Goal: Entertainment & Leisure: Consume media (video, audio)

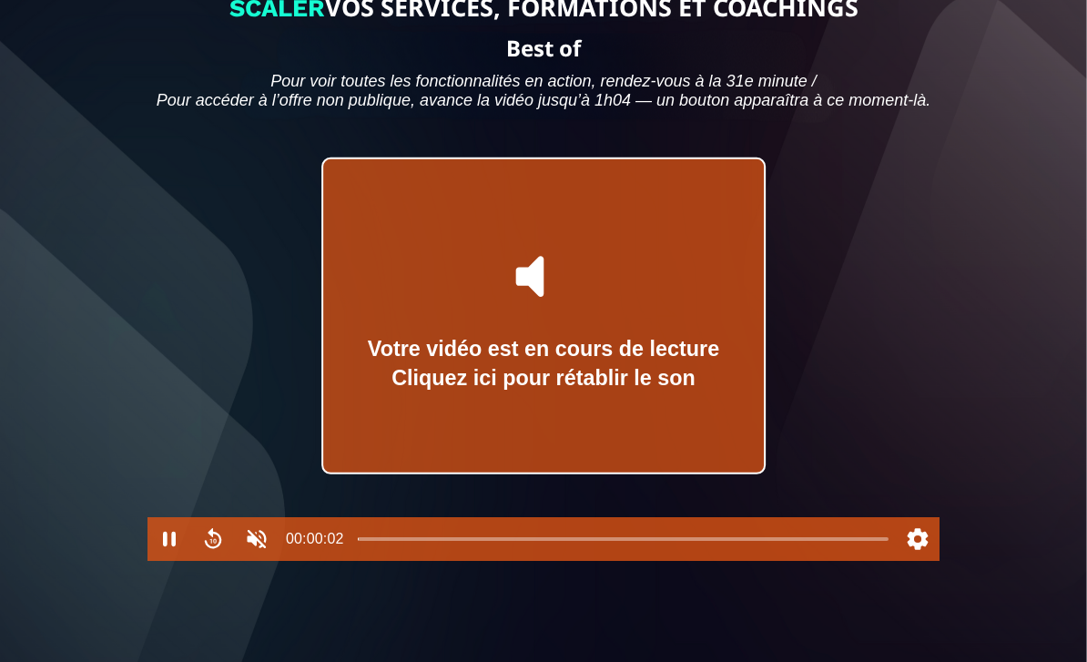
scroll to position [176, 0]
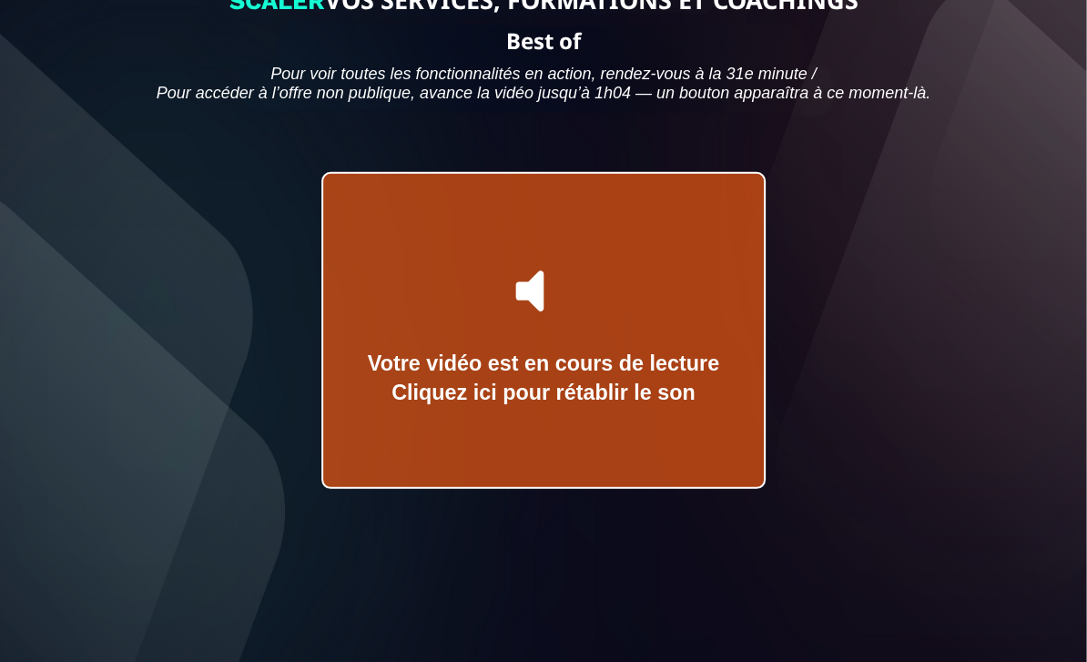
click at [545, 323] on icon at bounding box center [543, 291] width 75 height 75
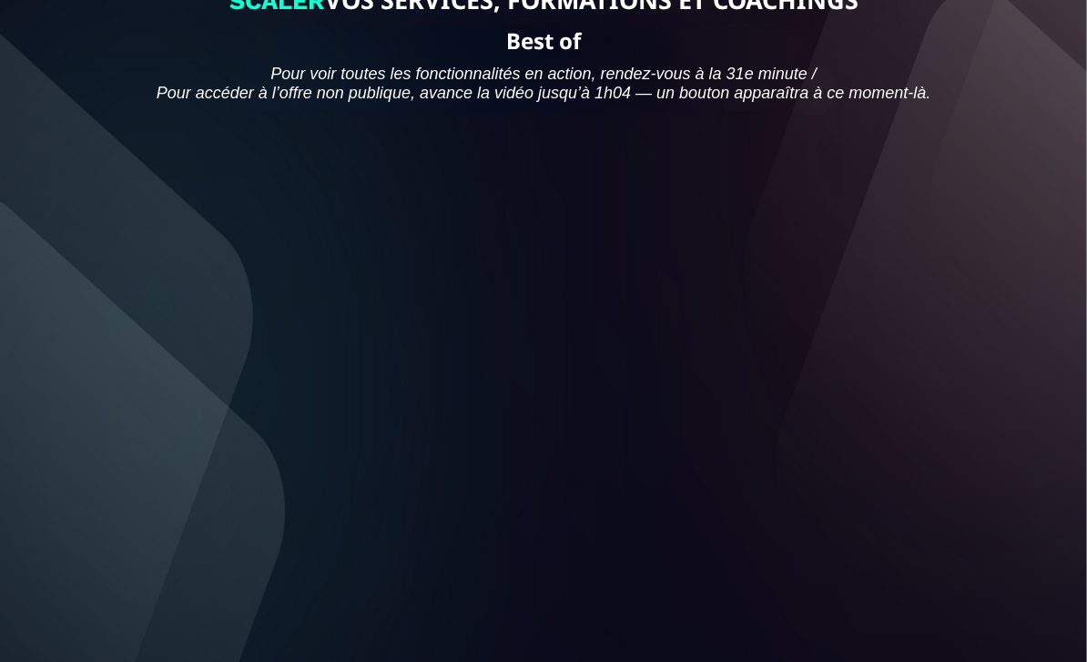
click at [544, 414] on div at bounding box center [543, 329] width 792 height 445
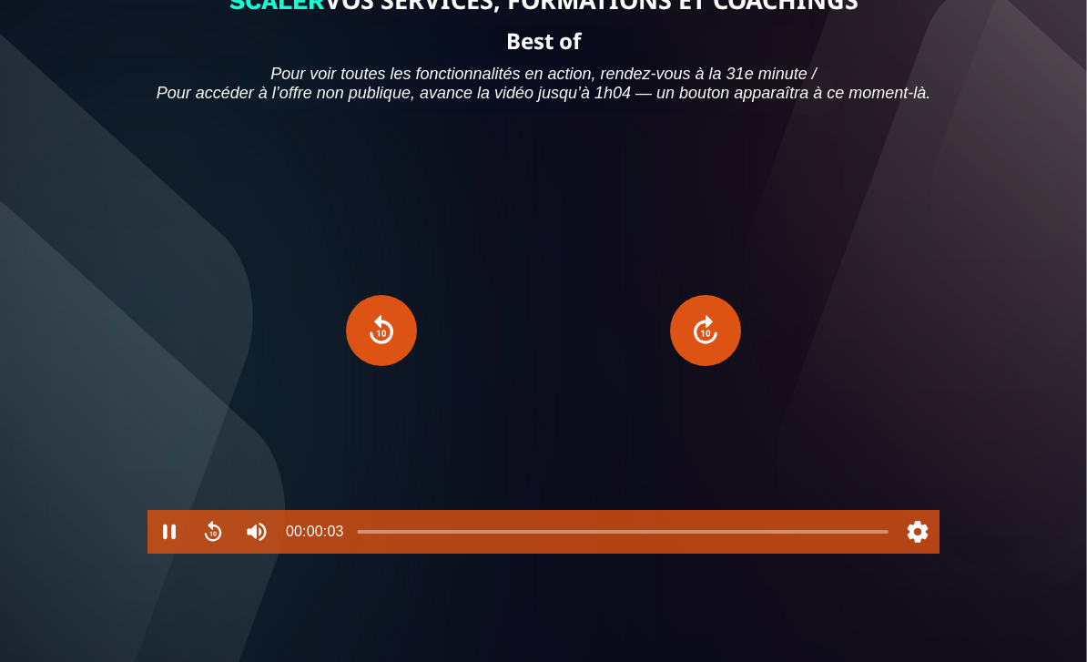
click at [541, 436] on div at bounding box center [543, 329] width 792 height 445
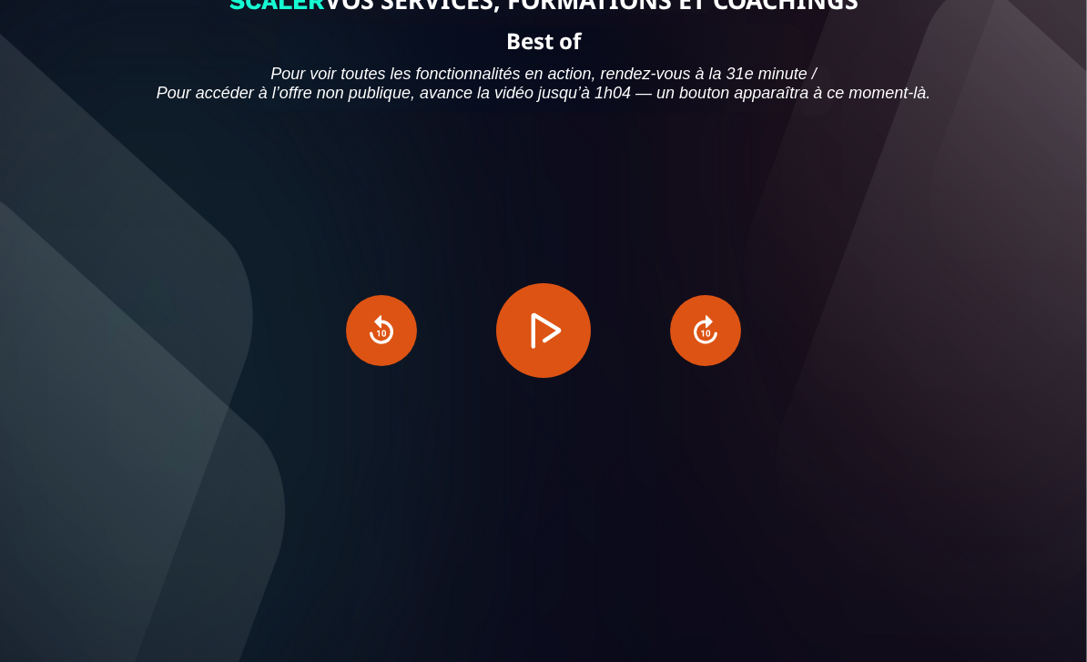
scroll to position [0, 0]
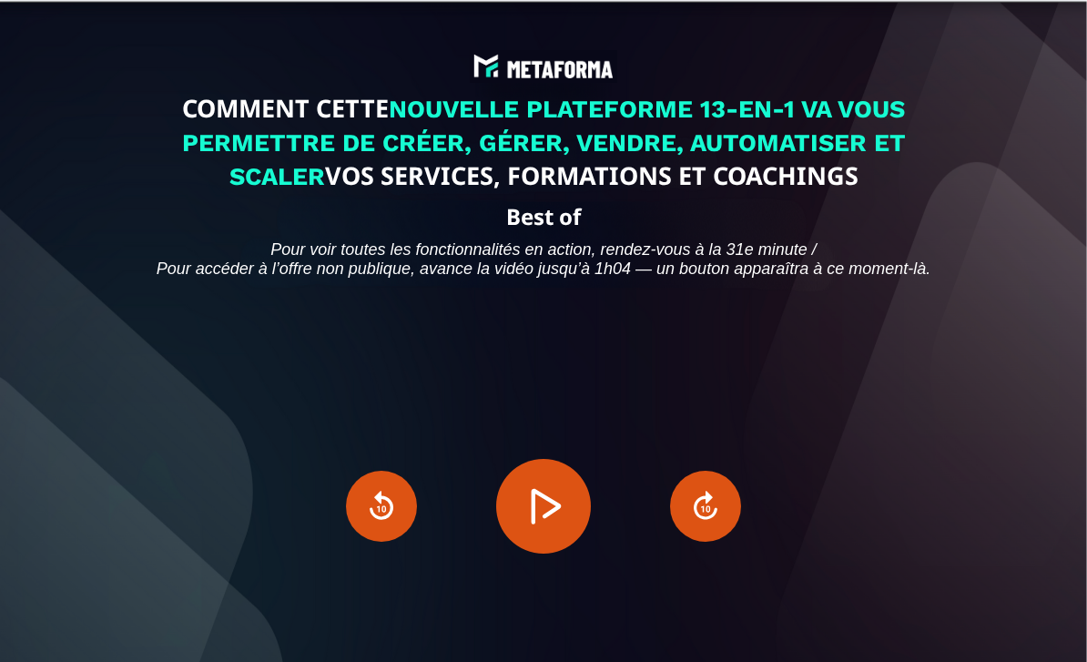
click at [543, 553] on button "Play" at bounding box center [543, 506] width 95 height 95
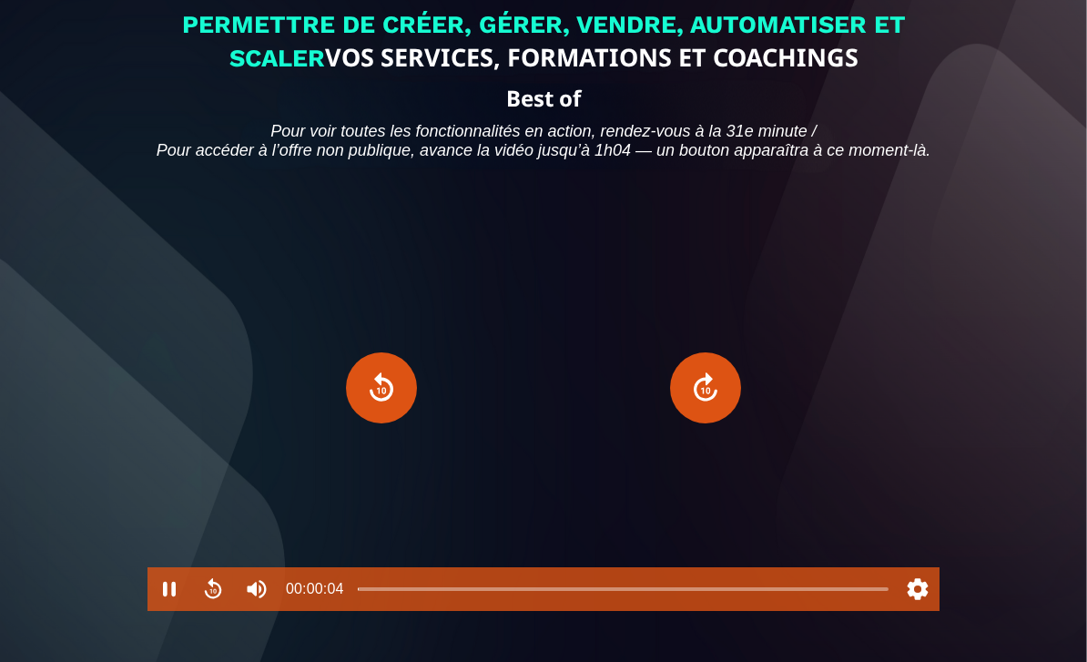
scroll to position [156, 0]
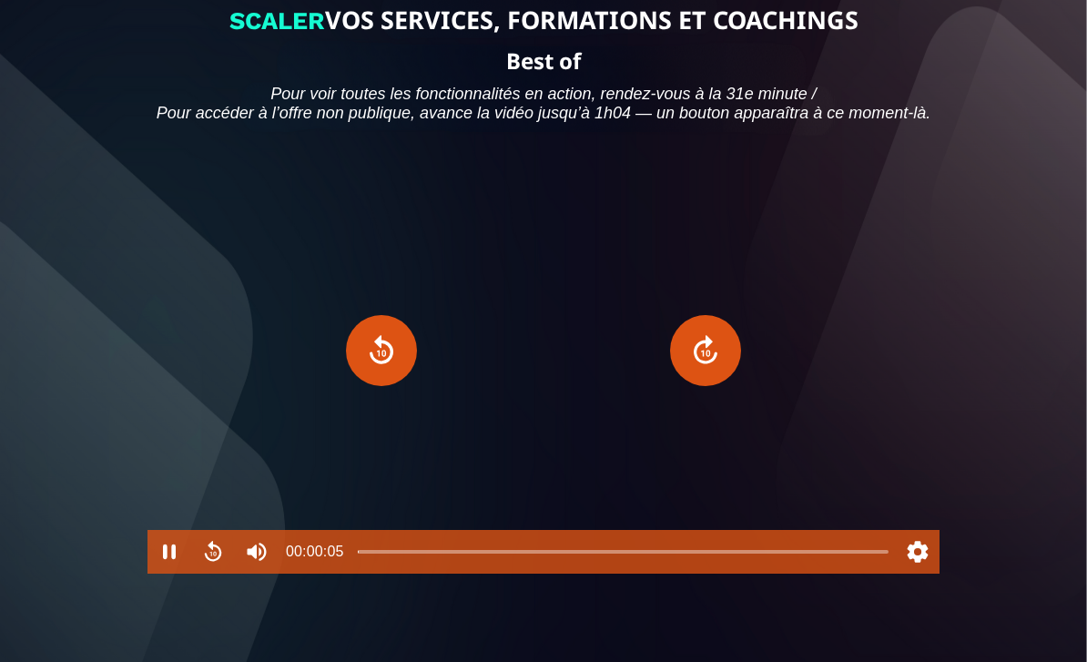
click at [819, 414] on div at bounding box center [543, 349] width 792 height 445
click at [540, 398] on button "Play" at bounding box center [543, 350] width 95 height 95
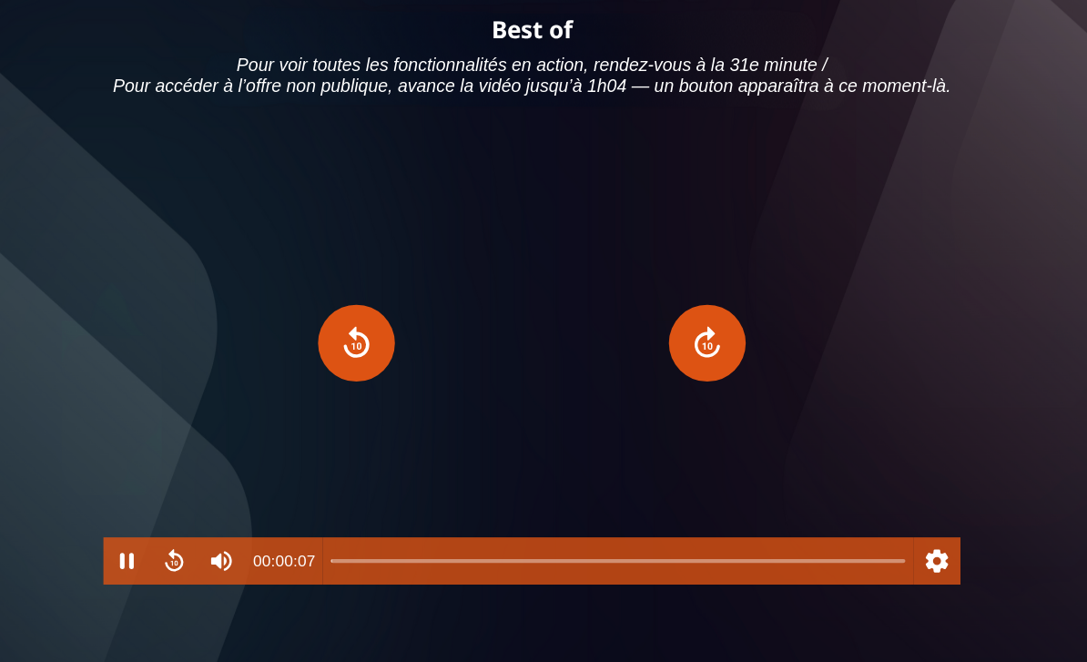
scroll to position [191, 0]
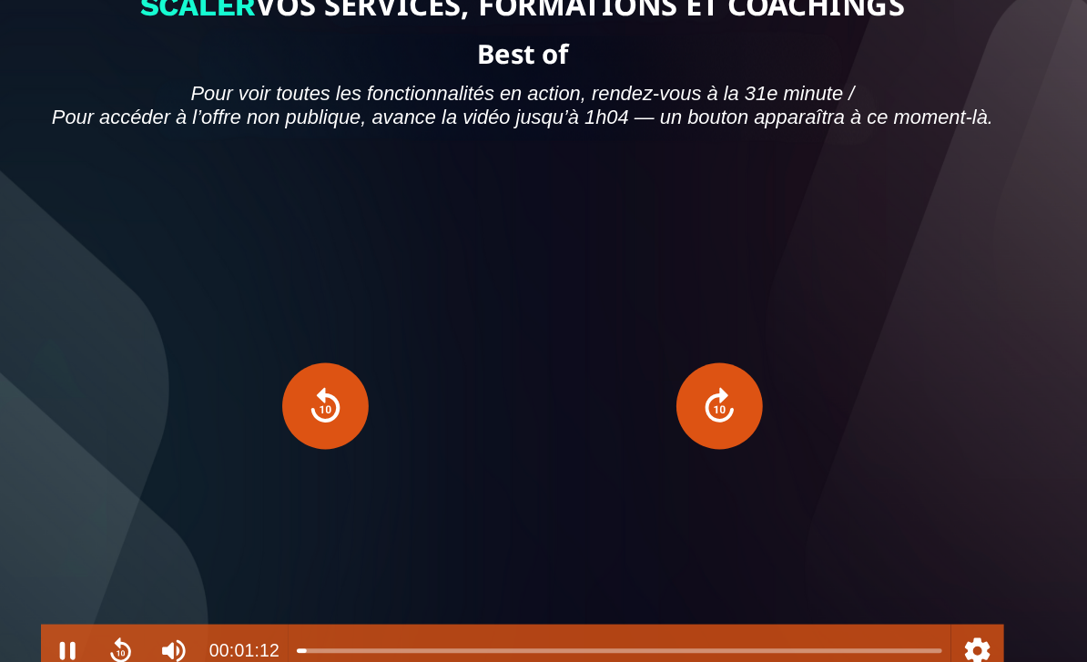
click at [533, 268] on div at bounding box center [543, 333] width 792 height 445
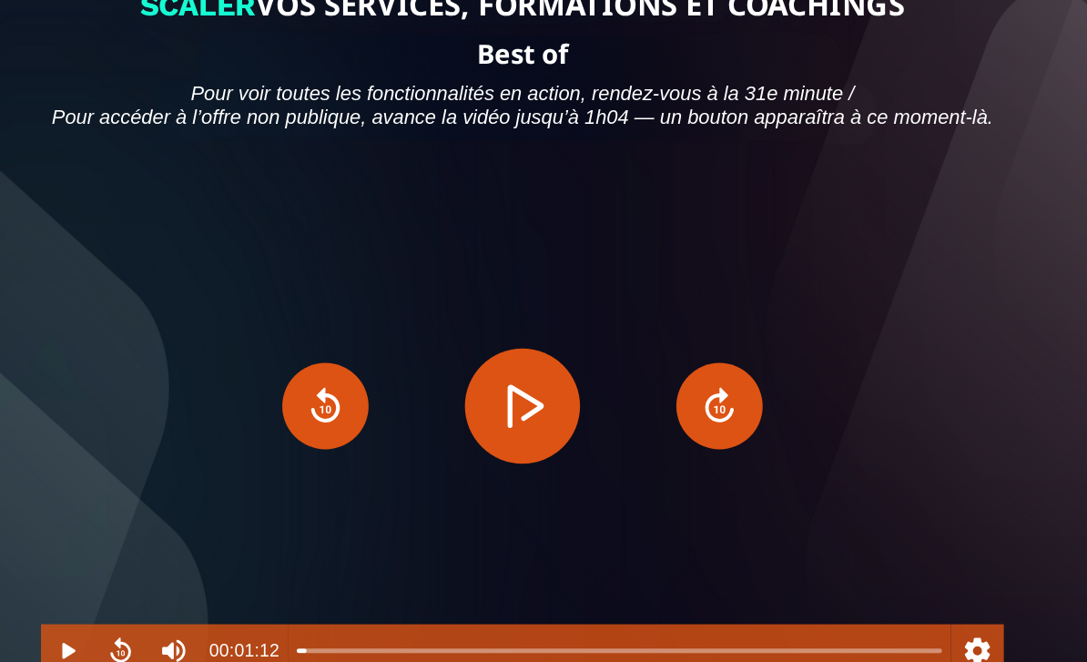
click at [496, 381] on button "Play" at bounding box center [543, 334] width 95 height 95
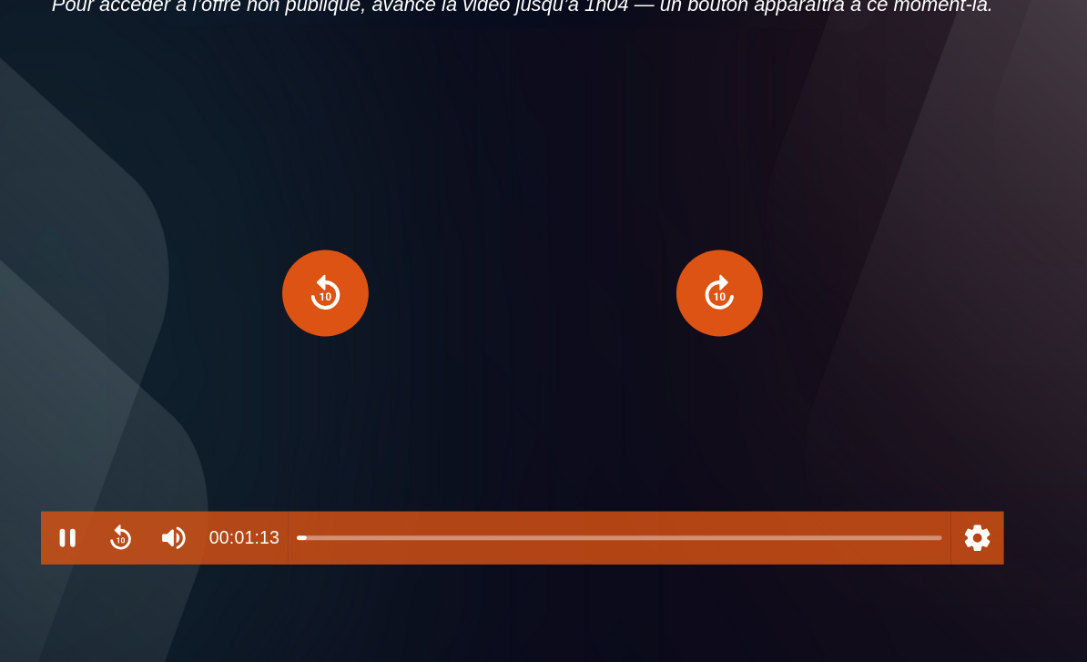
scroll to position [197, 0]
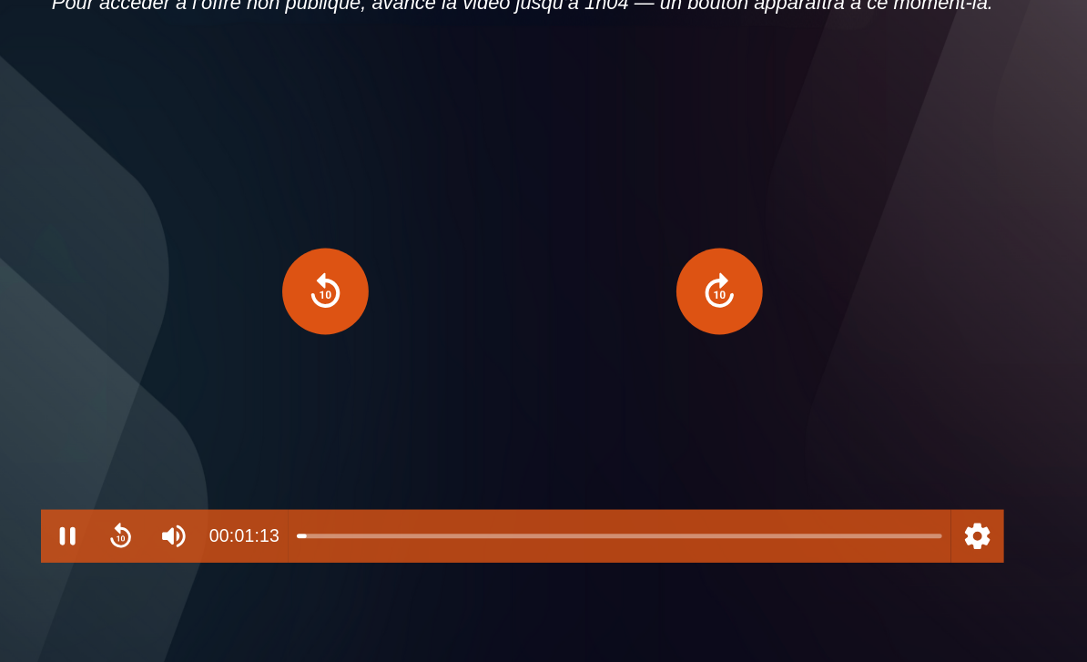
click at [896, 488] on button "Settings" at bounding box center [918, 510] width 44 height 44
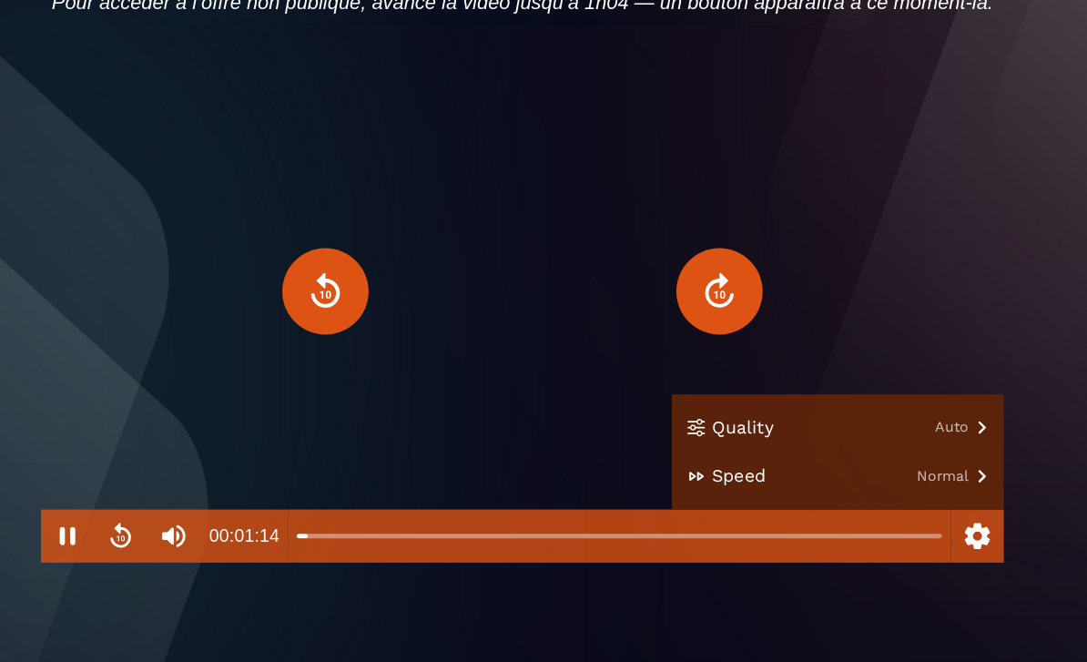
click at [896, 488] on button "Settings" at bounding box center [918, 510] width 44 height 44
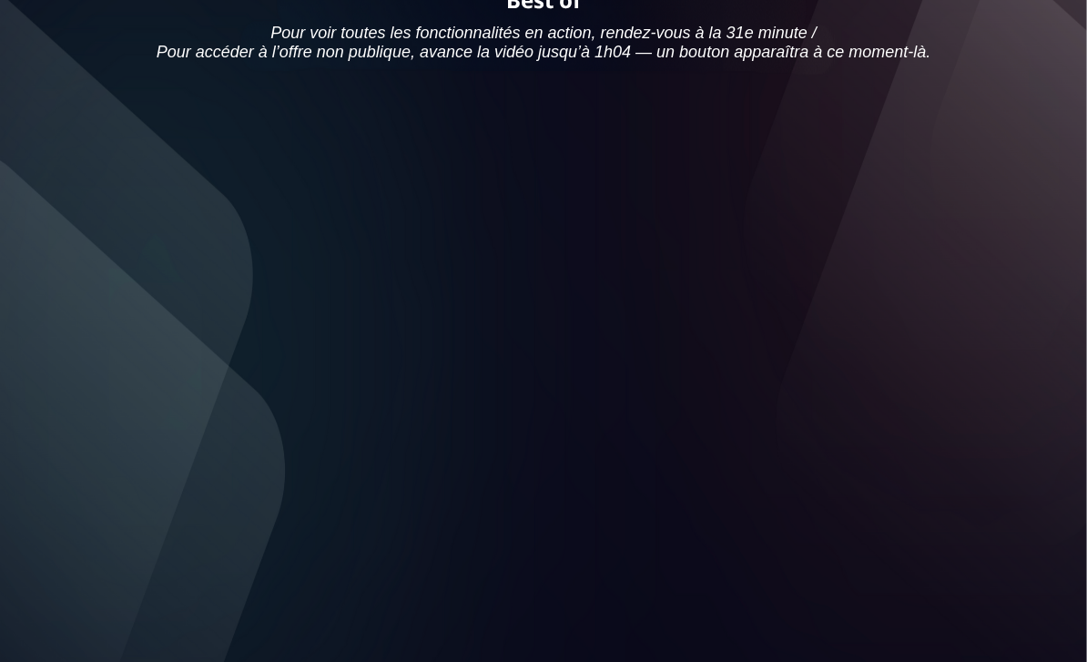
scroll to position [220, 0]
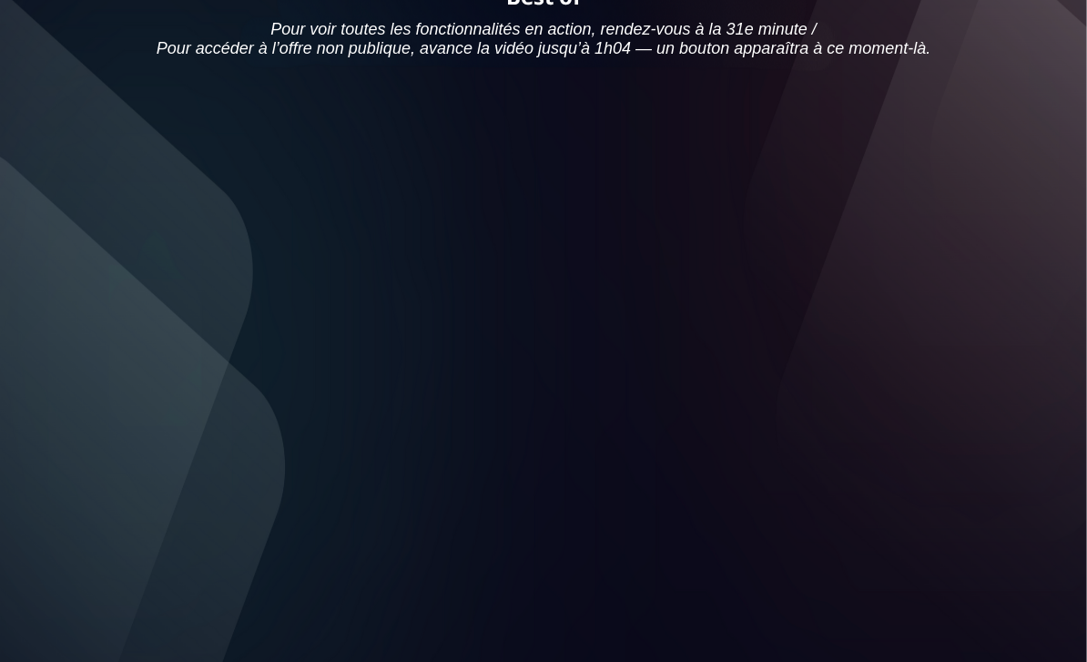
click at [743, 422] on div at bounding box center [543, 285] width 792 height 445
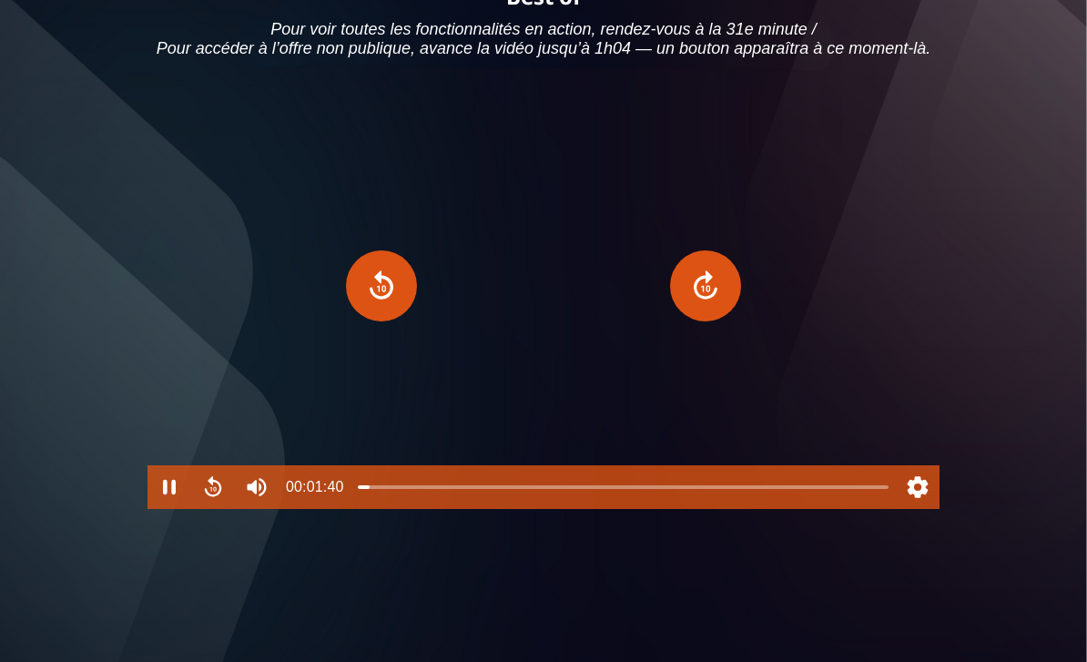
click at [915, 509] on button "Settings" at bounding box center [918, 487] width 44 height 44
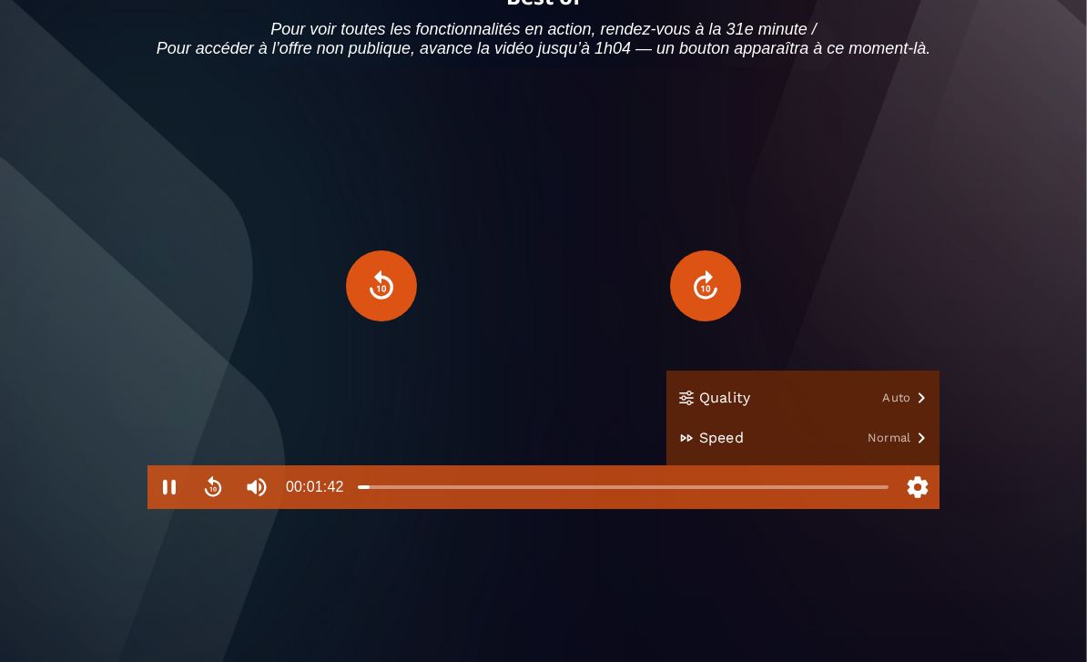
click at [905, 458] on button "Speed Normal" at bounding box center [802, 438] width 273 height 40
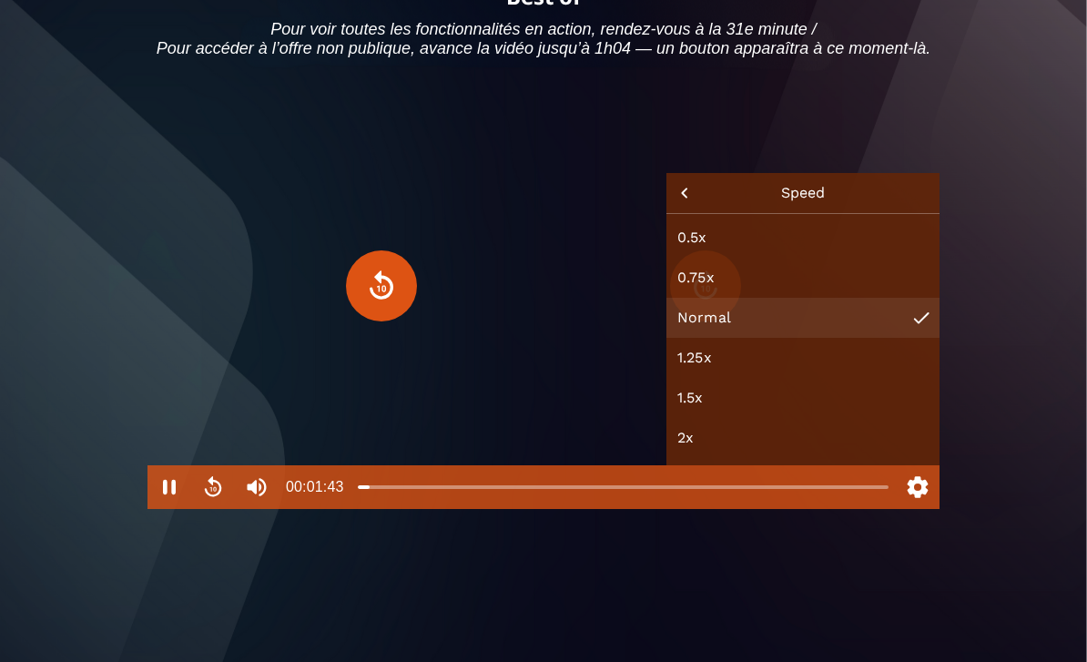
click at [829, 378] on button "1.25x" at bounding box center [802, 358] width 273 height 40
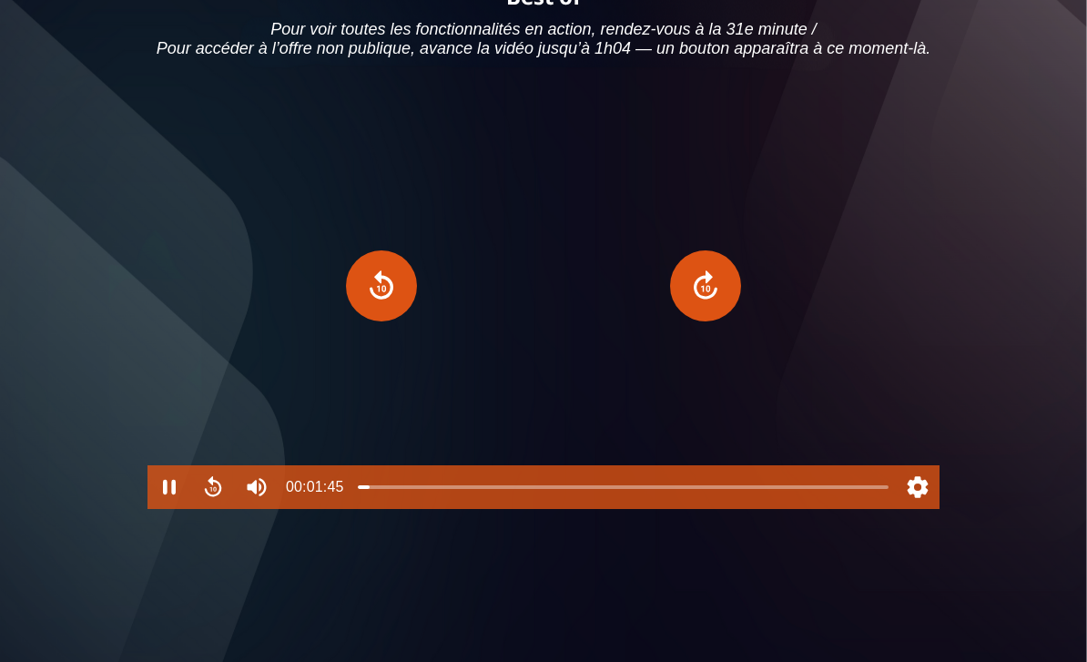
click at [853, 403] on div at bounding box center [543, 285] width 792 height 445
click at [521, 333] on button "Play" at bounding box center [543, 285] width 95 height 95
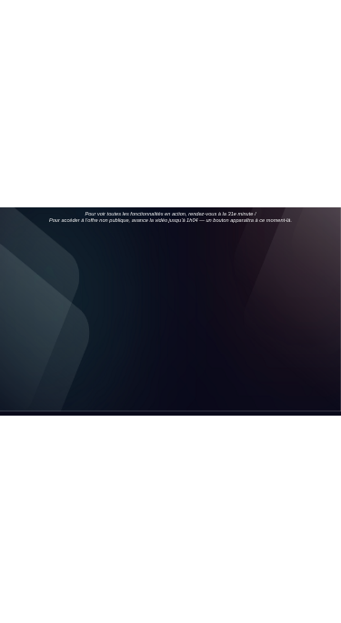
scroll to position [0, 0]
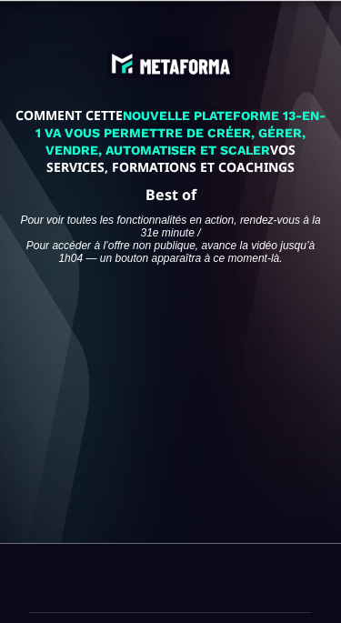
click at [218, 348] on div at bounding box center [170, 349] width 287 height 161
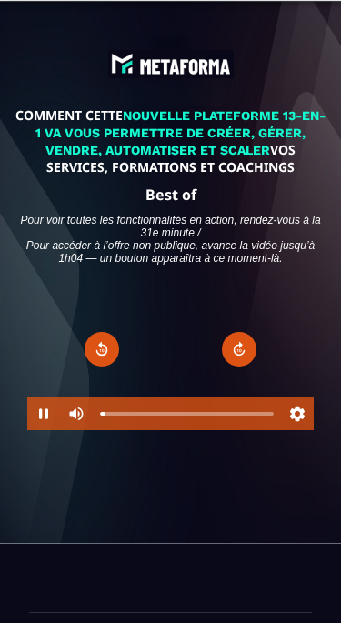
click at [248, 358] on button "Forward" at bounding box center [239, 349] width 35 height 35
click at [239, 352] on button "Forward" at bounding box center [239, 349] width 35 height 35
click at [241, 355] on button "Forward" at bounding box center [239, 349] width 35 height 35
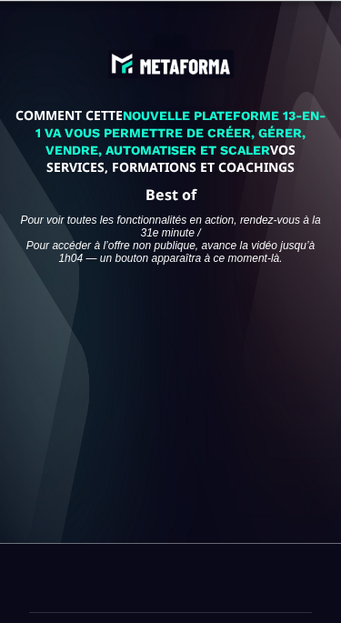
click at [161, 345] on div at bounding box center [170, 349] width 287 height 161
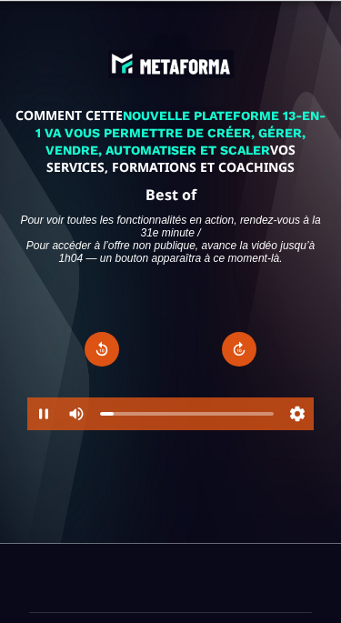
click at [52, 420] on button "Pause" at bounding box center [43, 414] width 33 height 33
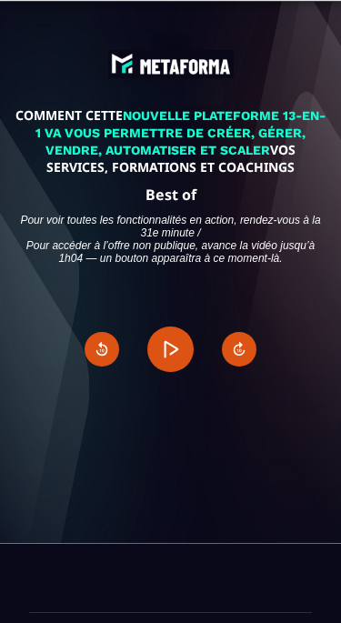
click at [156, 361] on button "Play" at bounding box center [170, 350] width 46 height 46
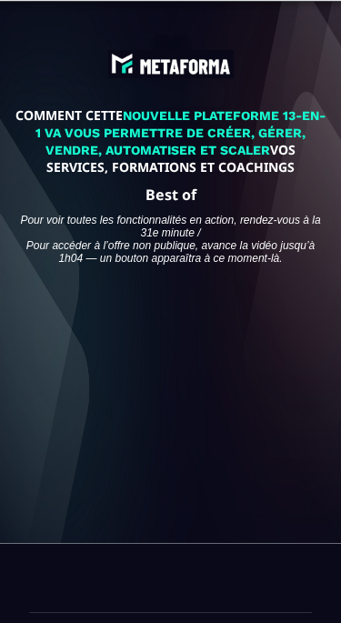
click at [286, 381] on div at bounding box center [170, 349] width 287 height 161
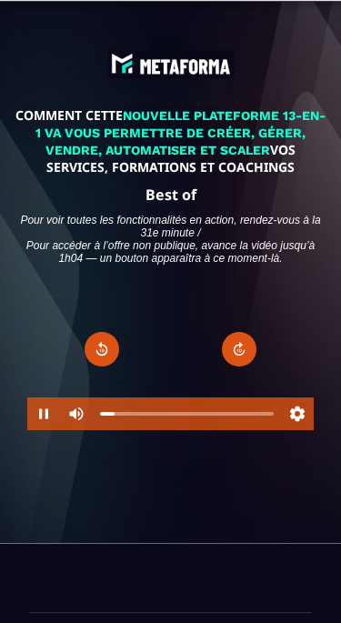
click at [237, 353] on button "Forward" at bounding box center [239, 349] width 35 height 35
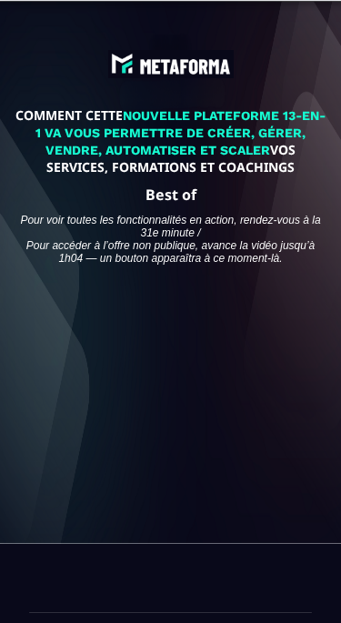
click at [199, 373] on div at bounding box center [170, 349] width 287 height 161
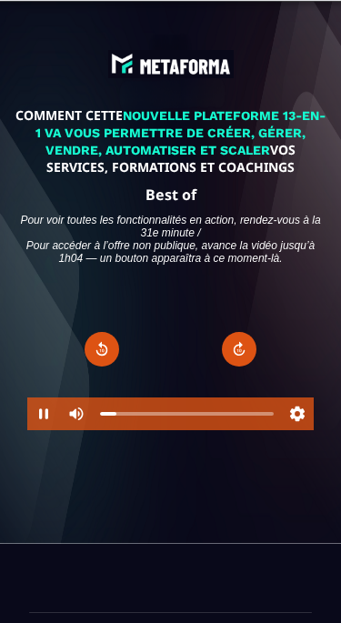
click at [248, 353] on button "Forward" at bounding box center [239, 349] width 35 height 35
click at [245, 351] on button "Forward" at bounding box center [239, 349] width 35 height 35
click at [249, 354] on button "Forward" at bounding box center [239, 349] width 35 height 35
click at [249, 349] on button "Forward" at bounding box center [239, 349] width 35 height 35
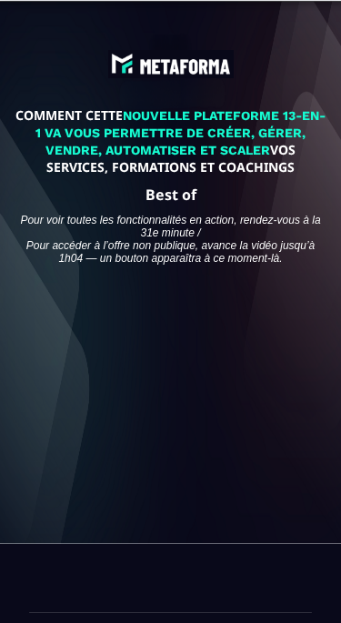
click at [244, 329] on div at bounding box center [170, 349] width 287 height 161
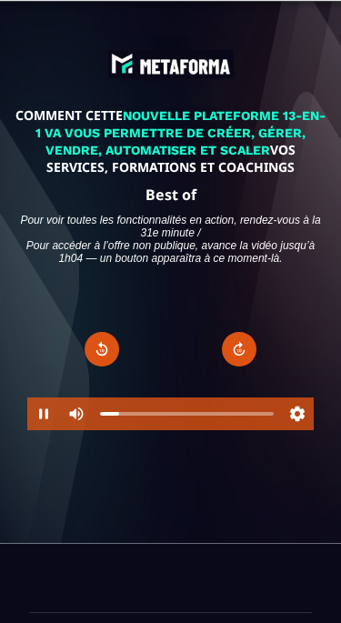
click at [236, 346] on button "Forward" at bounding box center [239, 349] width 35 height 35
click at [249, 366] on button "Forward" at bounding box center [239, 349] width 35 height 35
click at [249, 367] on button "Forward" at bounding box center [239, 349] width 35 height 35
click at [251, 359] on button "Forward" at bounding box center [239, 349] width 35 height 35
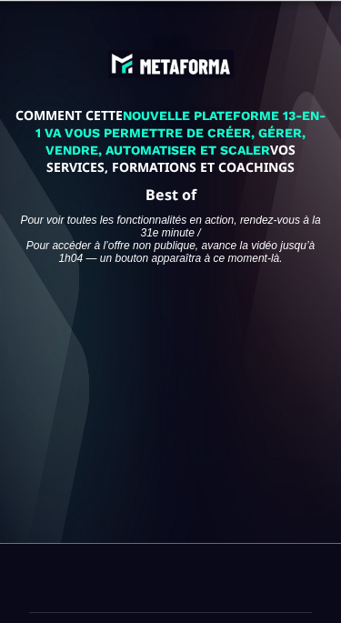
click at [177, 354] on div at bounding box center [170, 349] width 287 height 161
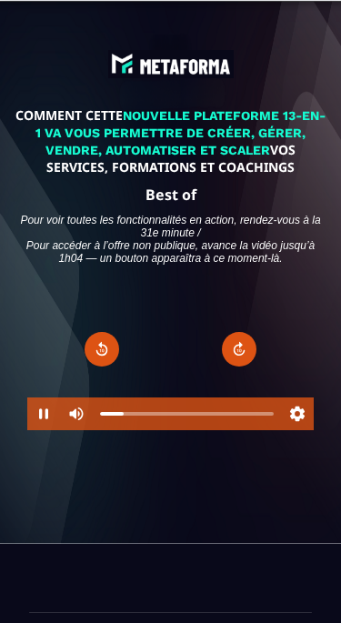
click at [47, 417] on button "Pause" at bounding box center [43, 414] width 33 height 33
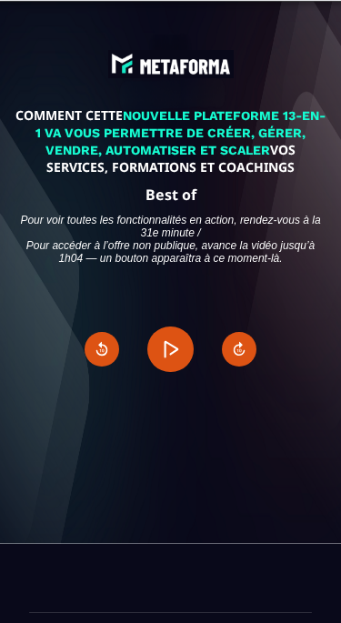
click at [177, 359] on button "Play" at bounding box center [170, 350] width 46 height 46
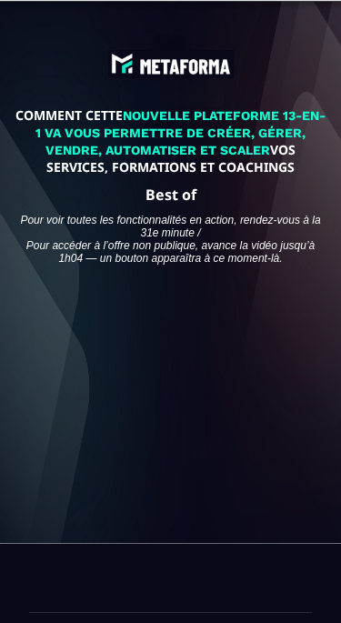
click at [181, 370] on div at bounding box center [170, 349] width 287 height 161
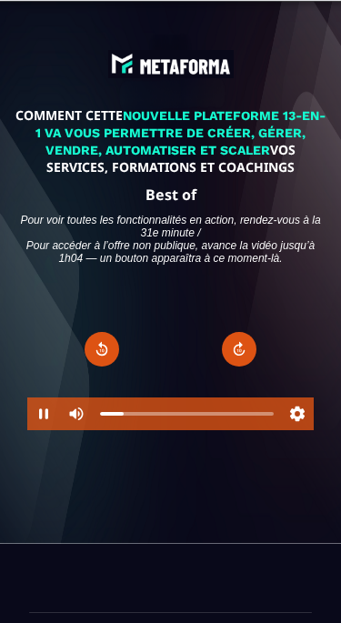
click at [36, 424] on button "Pause" at bounding box center [43, 414] width 33 height 33
click at [303, 414] on button "Settings" at bounding box center [297, 414] width 33 height 33
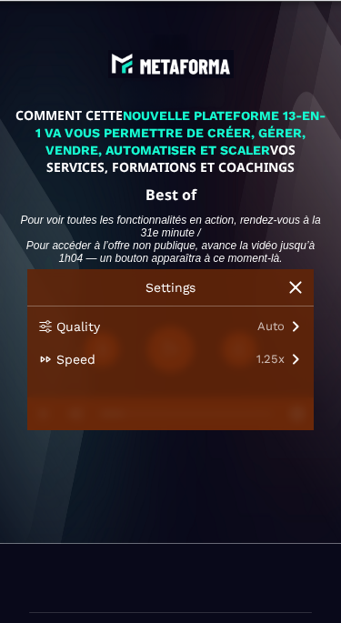
click at [294, 363] on button "Speed 1.25x" at bounding box center [170, 359] width 287 height 33
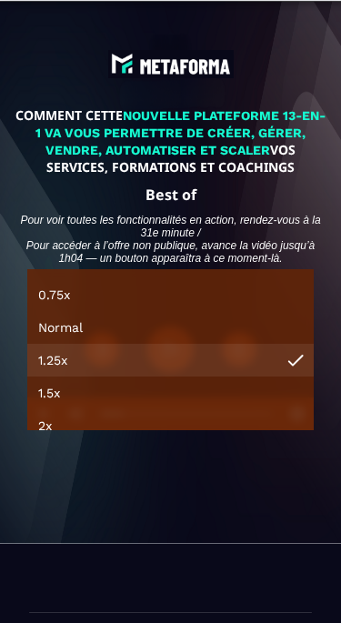
scroll to position [63, 0]
click at [197, 397] on button "1.5x" at bounding box center [170, 395] width 287 height 33
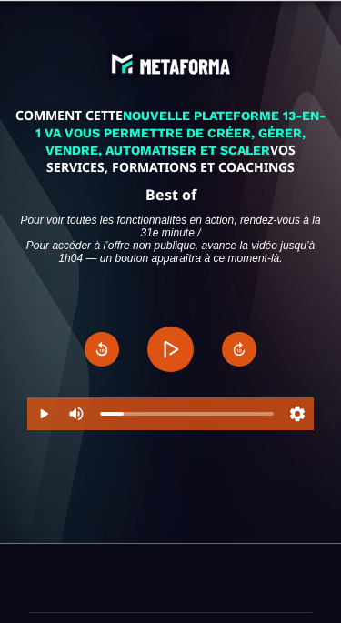
scroll to position [0, 0]
click at [192, 507] on div "COMMENT CETTE NOUVELLE PLATEFORME 13-EN-1 VA VOUS PERMETTRE DE CRÉER, GÉRER, VE…" at bounding box center [171, 272] width 314 height 517
click at [173, 363] on button "Play" at bounding box center [170, 350] width 46 height 46
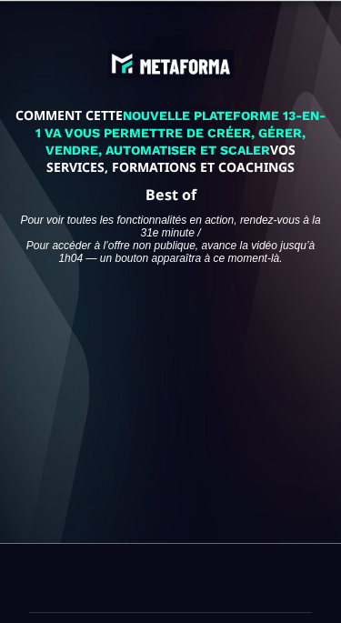
click at [169, 344] on div at bounding box center [170, 349] width 287 height 161
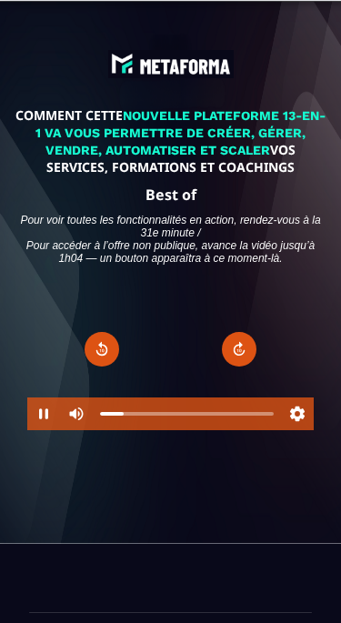
click at [45, 427] on button "Pause" at bounding box center [43, 414] width 33 height 33
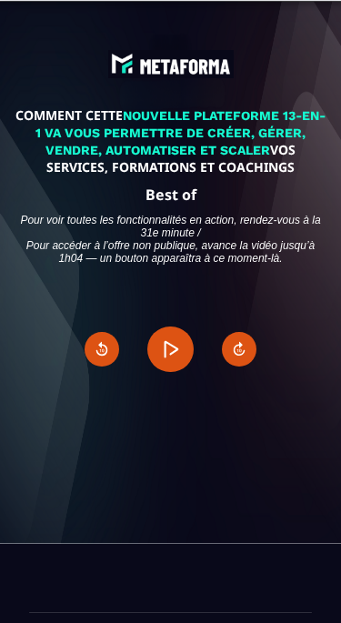
click at [177, 367] on button "Play" at bounding box center [170, 350] width 46 height 46
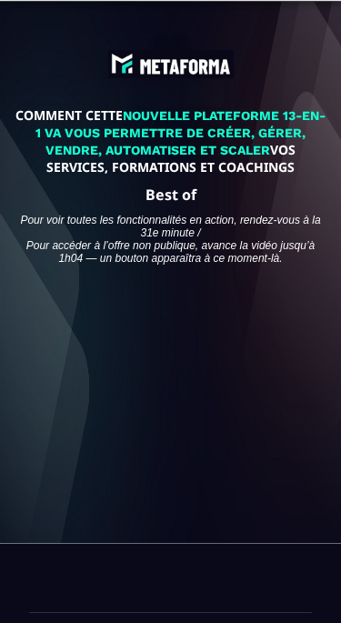
click at [178, 352] on div at bounding box center [170, 349] width 287 height 161
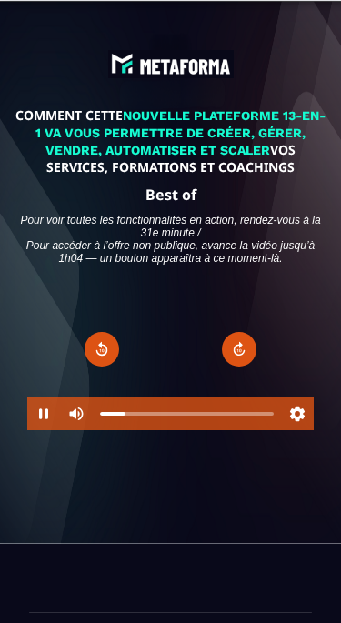
click at [43, 422] on button "Pause" at bounding box center [43, 414] width 33 height 33
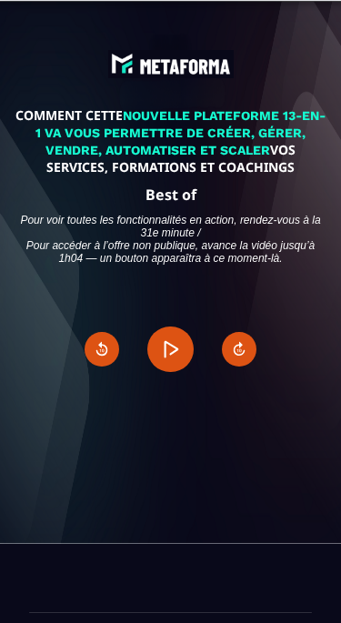
click at [187, 360] on button "Play" at bounding box center [170, 350] width 46 height 46
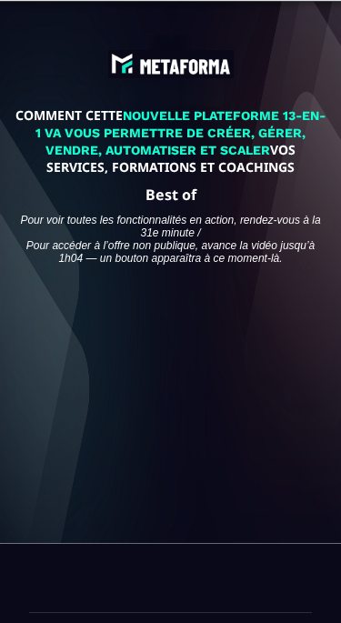
click at [190, 362] on div at bounding box center [170, 349] width 287 height 161
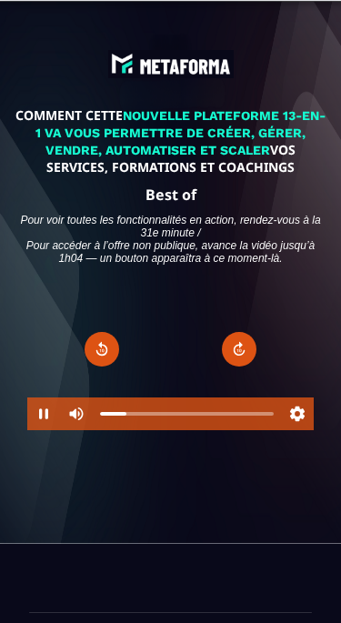
click at [48, 430] on button "Pause" at bounding box center [43, 414] width 33 height 33
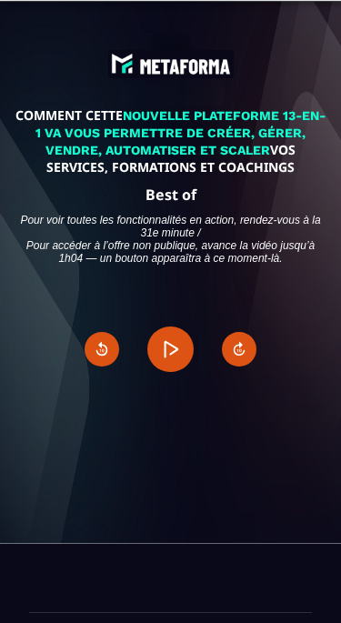
type input "*****"
